Goal: Communication & Community: Answer question/provide support

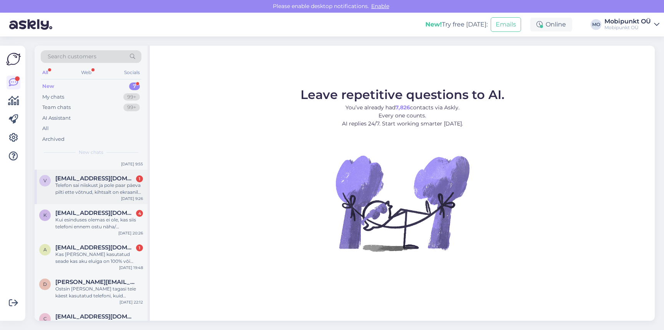
scroll to position [27, 0]
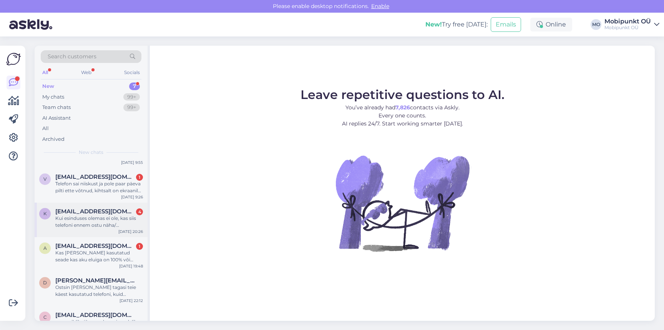
click at [94, 229] on div "k [EMAIL_ADDRESS][DOMAIN_NAME] 4 Kui esinduses olemas ei ole, kas siis telefoni…" at bounding box center [91, 220] width 113 height 35
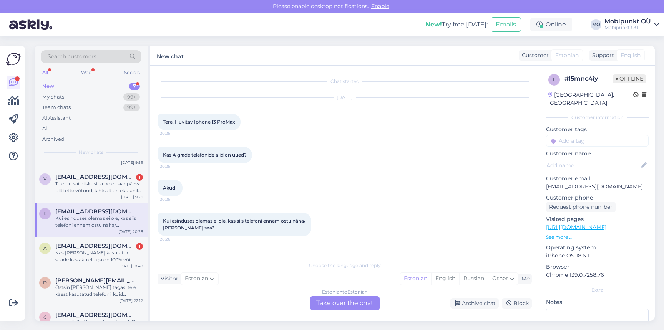
click at [328, 303] on div "Estonian to Estonian Take over the chat" at bounding box center [345, 304] width 70 height 14
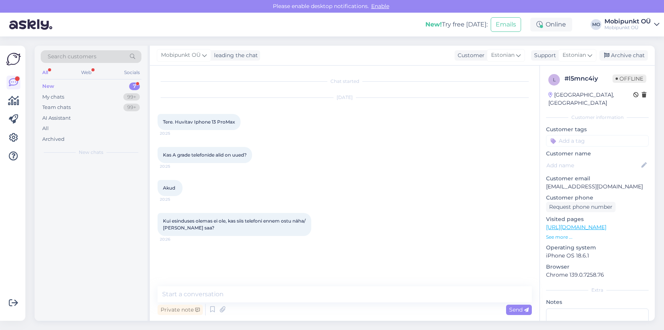
scroll to position [0, 0]
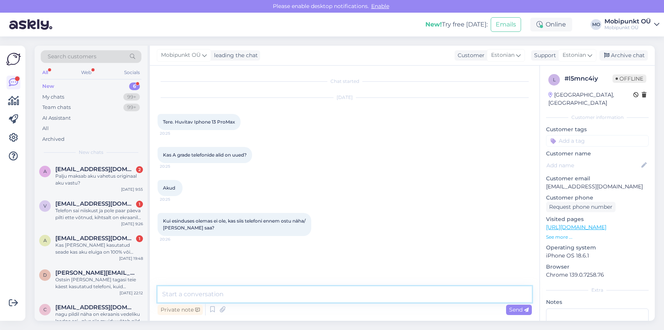
click at [269, 292] on textarea at bounding box center [345, 295] width 374 height 16
type textarea "Tere! Kui telefon on esinduses olemas, saate sellega koha peal tutvuda :)"
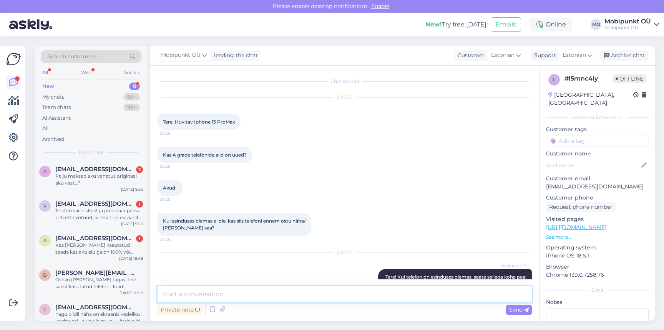
scroll to position [21, 0]
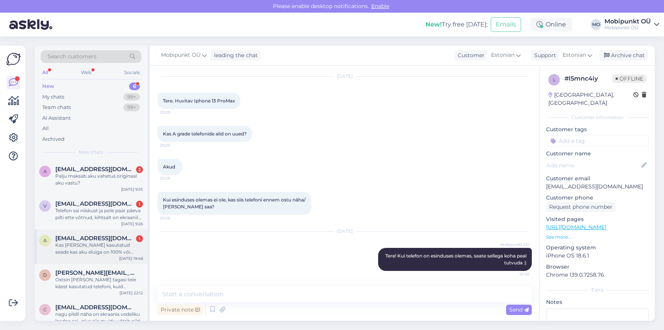
click at [50, 254] on div "a [EMAIL_ADDRESS][DOMAIN_NAME] 1 Kas [PERSON_NAME] kasutatud seade kas aku elui…" at bounding box center [91, 245] width 104 height 21
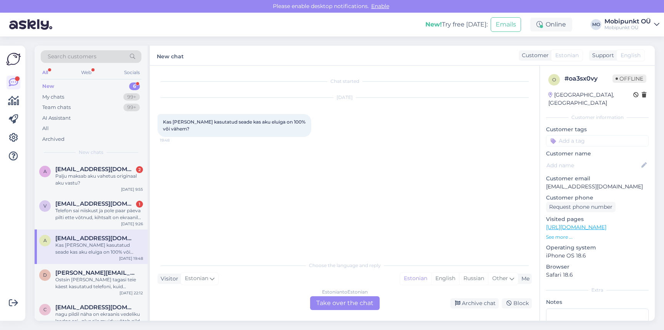
click at [320, 300] on div "Estonian to Estonian Take over the chat" at bounding box center [345, 304] width 70 height 14
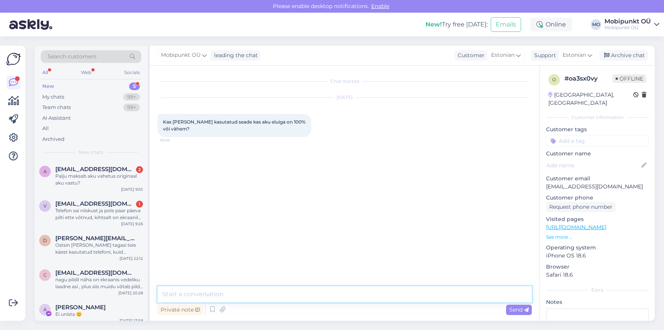
click at [294, 299] on textarea at bounding box center [345, 295] width 374 height 16
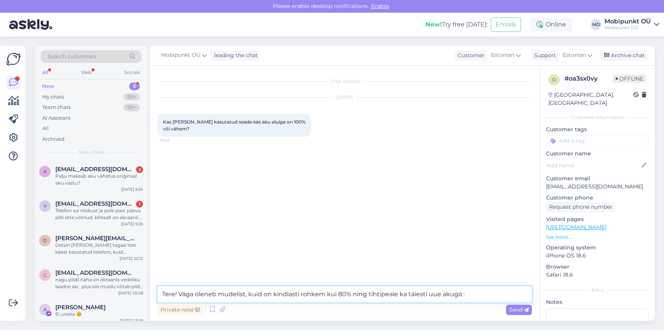
type textarea "Tere! Väga oleneb mudelist, kuid on kindlasti rohkem kui 80% ning tihtipeale ka…"
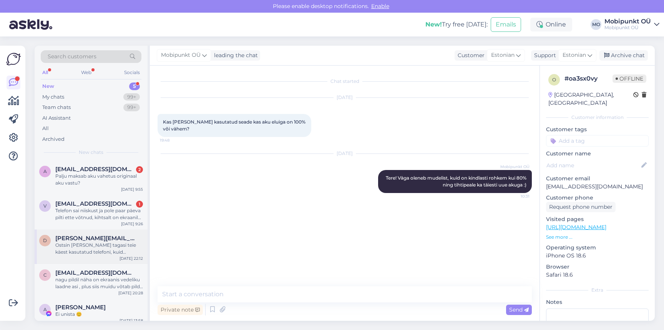
click at [64, 243] on div "Ostsin [PERSON_NAME] tagasi teie käest kasutatud telefoni, kuid [PERSON_NAME] m…" at bounding box center [99, 249] width 88 height 14
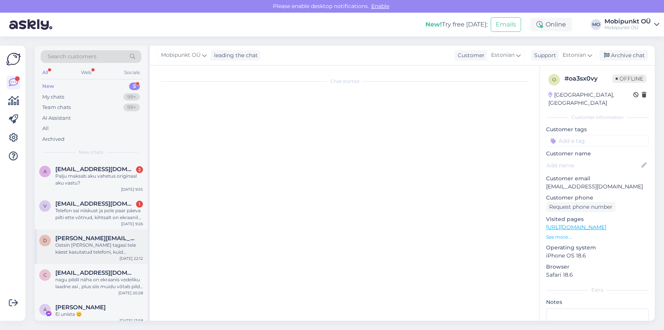
scroll to position [18, 0]
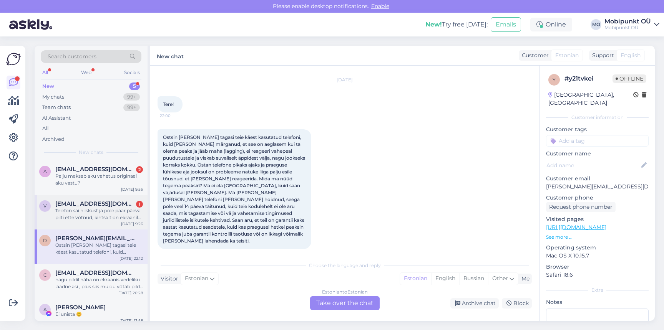
click at [87, 220] on div "Telefon sai niiskust ja pole paar päeva pilti ette võtnud, kihtsalt on ekraanil…" at bounding box center [99, 214] width 88 height 14
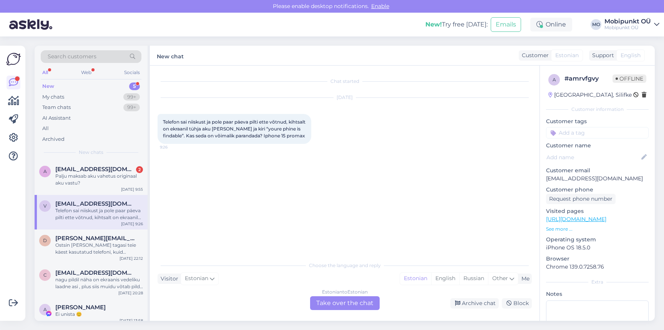
click at [350, 299] on div "Estonian to Estonian Take over the chat" at bounding box center [345, 304] width 70 height 14
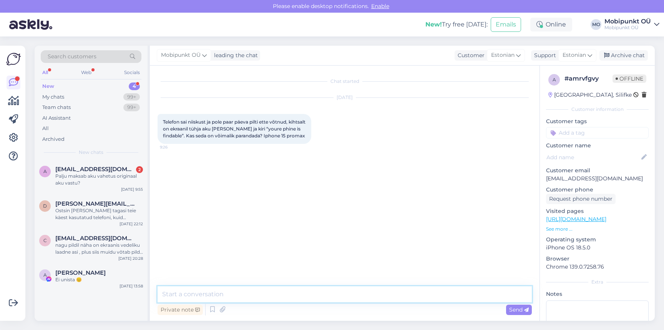
click at [331, 296] on textarea at bounding box center [345, 295] width 374 height 16
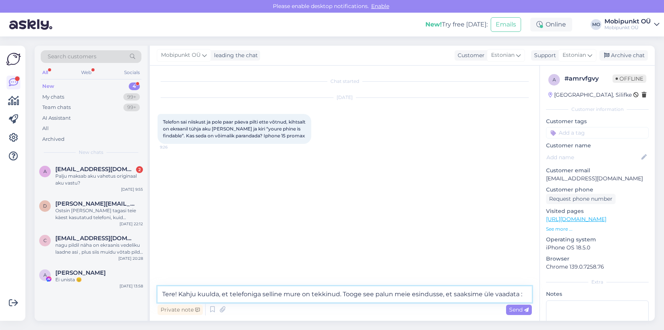
type textarea "Tere! Kahju kuulda, et telefoniga selline mure on tekkinud. Tooge see palun mei…"
